Goal: Task Accomplishment & Management: Manage account settings

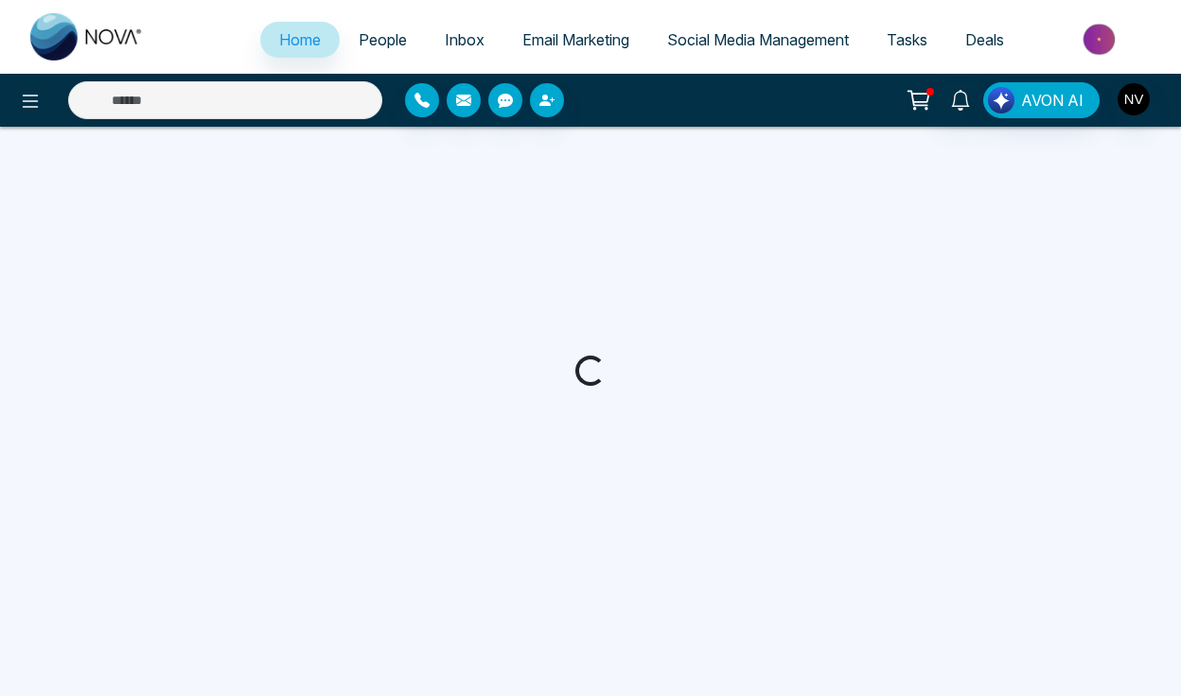
select select "*"
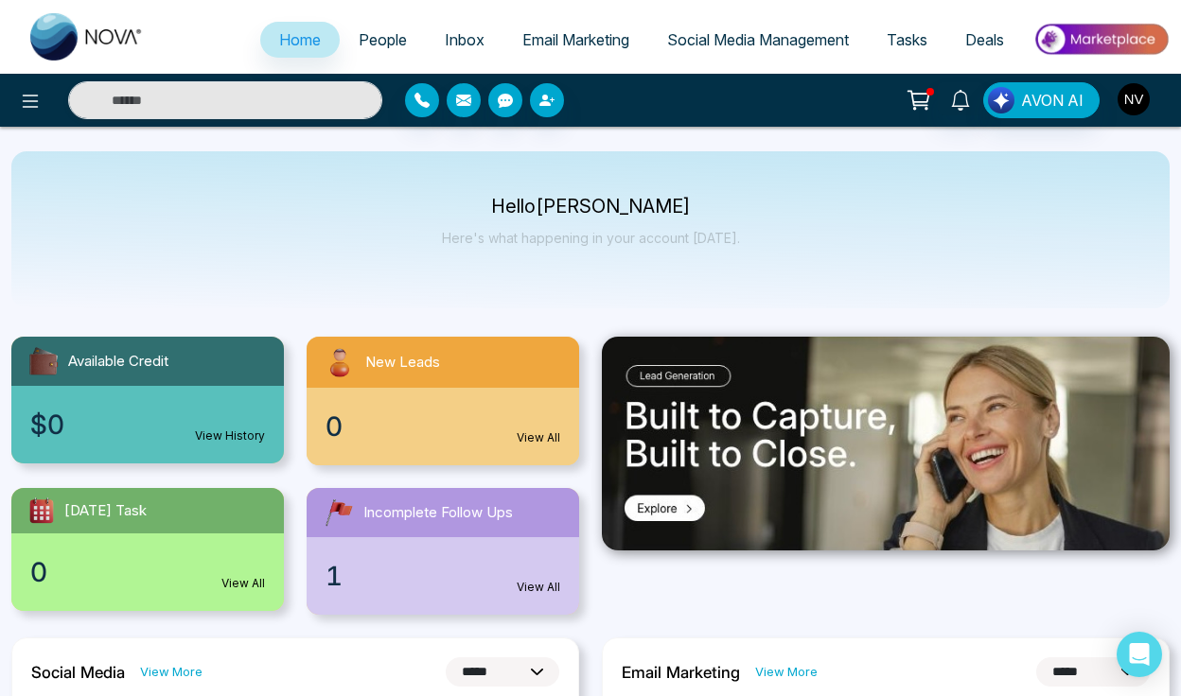
click at [1130, 104] on img "button" at bounding box center [1134, 99] width 32 height 32
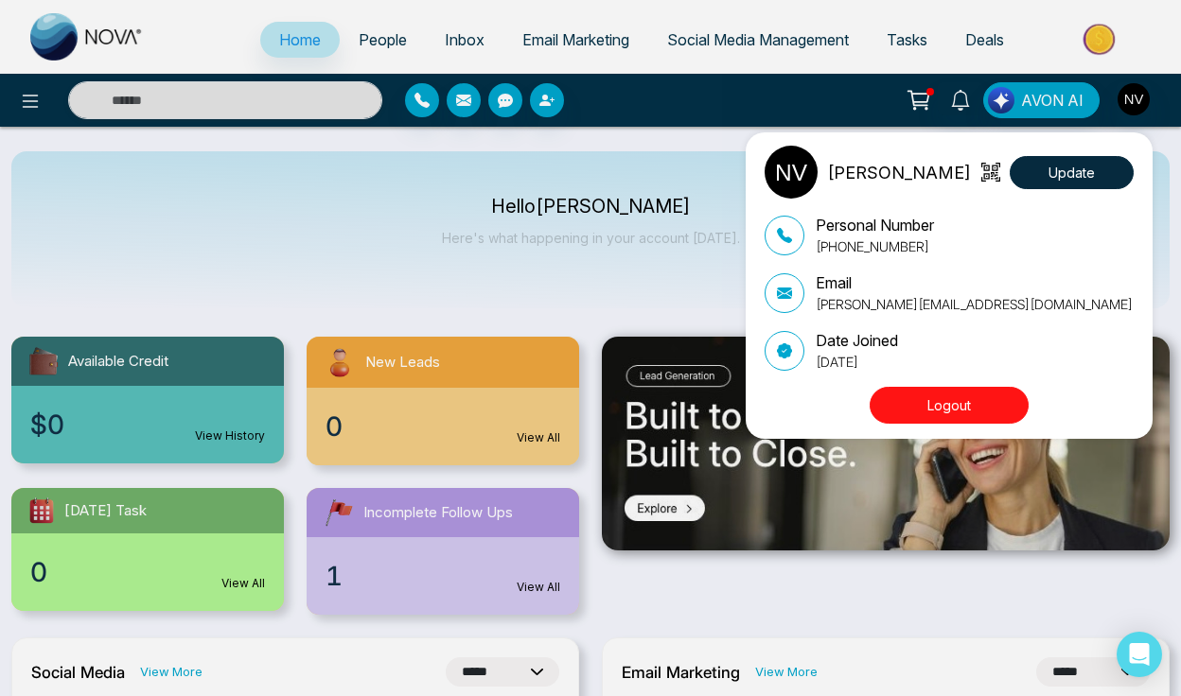
click at [988, 406] on button "Logout" at bounding box center [949, 405] width 159 height 37
